Goal: Transaction & Acquisition: Purchase product/service

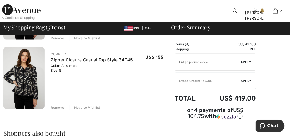
scroll to position [183, 0]
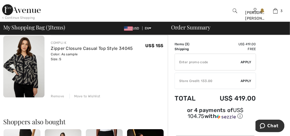
click at [57, 95] on div "Remove" at bounding box center [57, 95] width 13 height 5
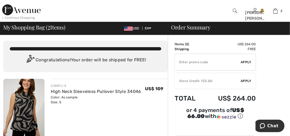
scroll to position [0, 0]
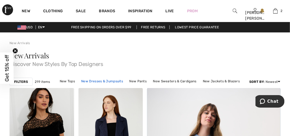
click at [97, 80] on link "New Dresses & Jumpsuits" at bounding box center [101, 80] width 47 height 7
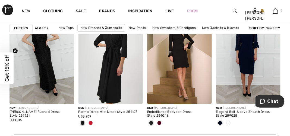
scroll to position [458, 0]
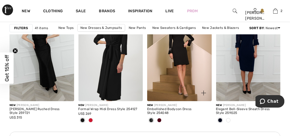
click at [159, 119] on span at bounding box center [159, 120] width 4 height 4
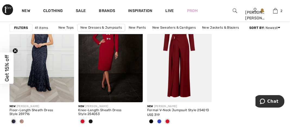
scroll to position [1612, 0]
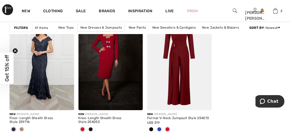
click at [90, 128] on span at bounding box center [91, 129] width 4 height 4
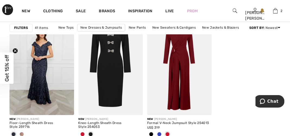
scroll to position [1562, 0]
